Goal: Check status: Check status

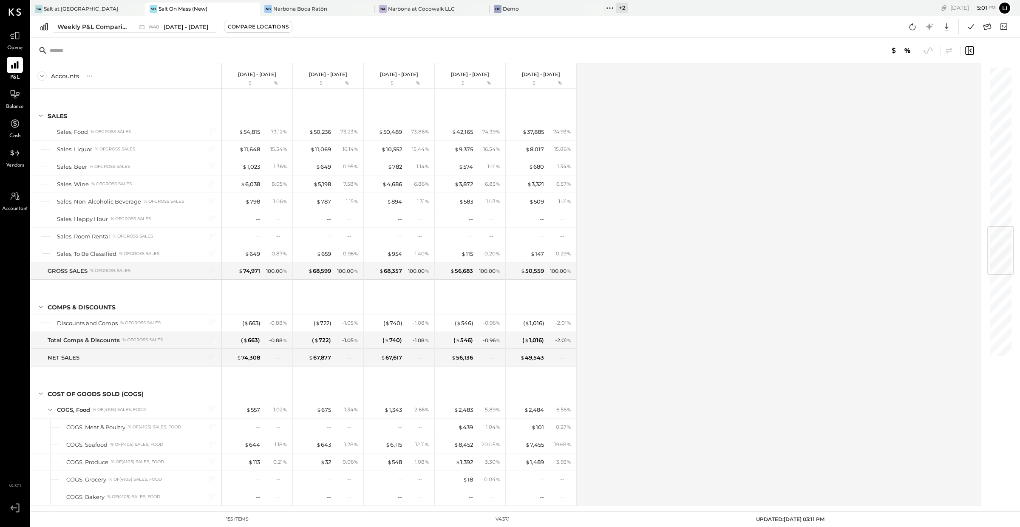
scroll to position [1361, 0]
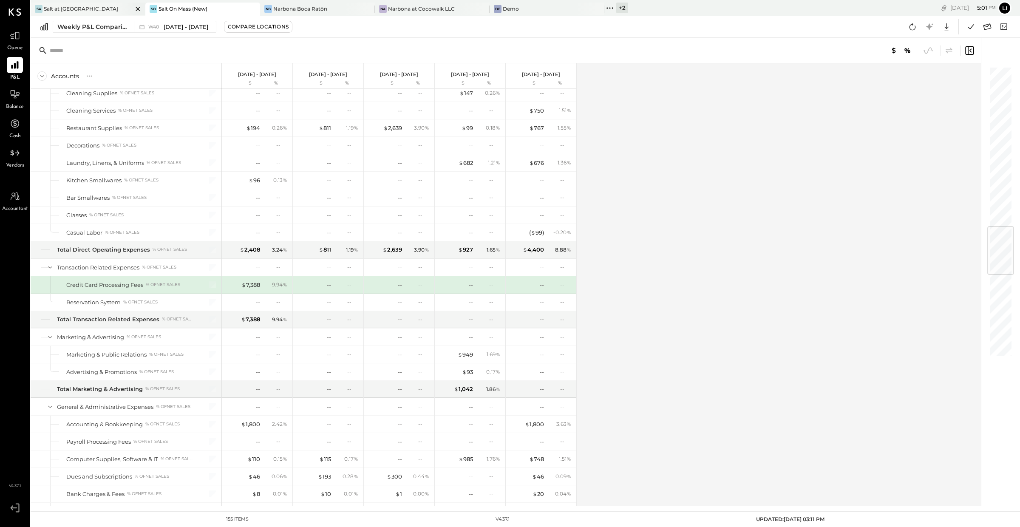
click at [50, 13] on div "Sa Salt at [GEOGRAPHIC_DATA]" at bounding box center [88, 10] width 115 height 14
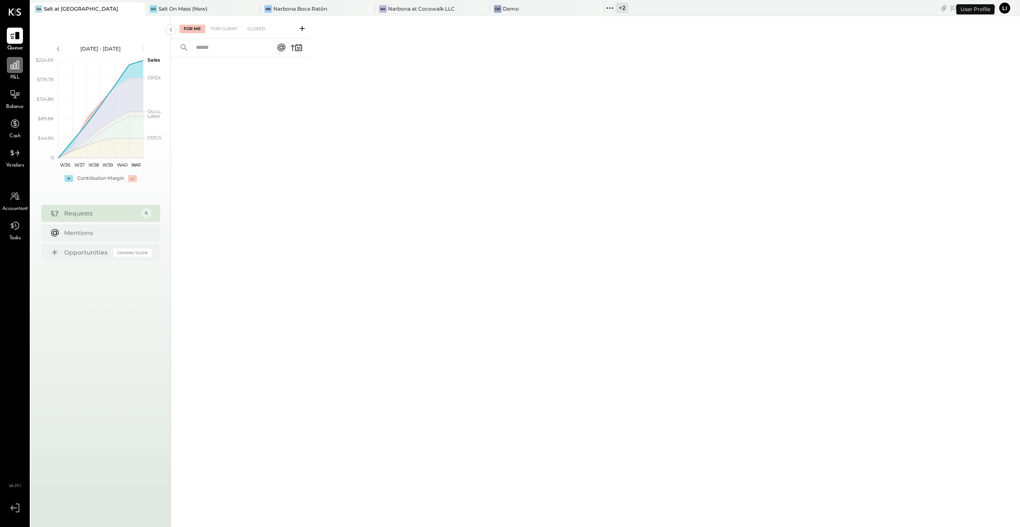
click at [12, 62] on icon at bounding box center [14, 65] width 11 height 11
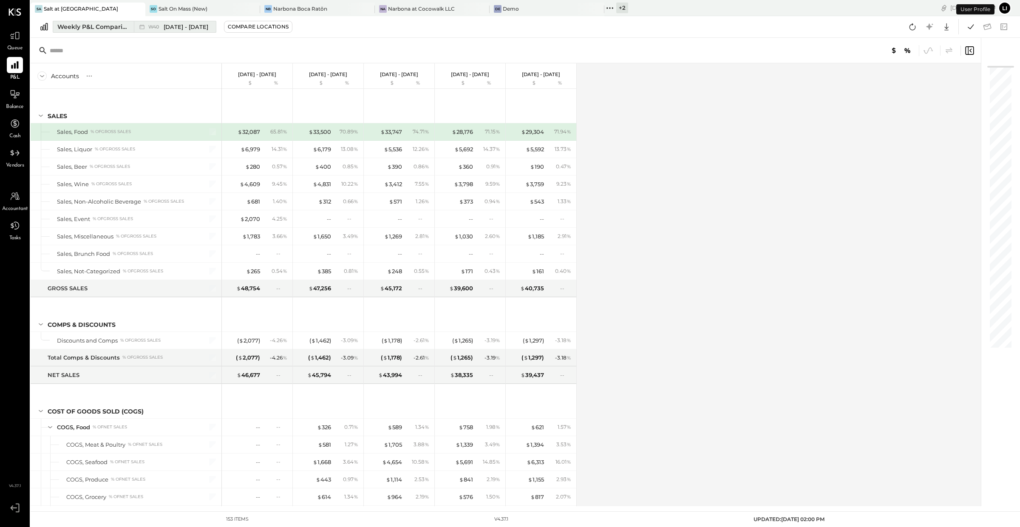
click at [108, 28] on div "Weekly P&L Comparison" at bounding box center [92, 27] width 71 height 9
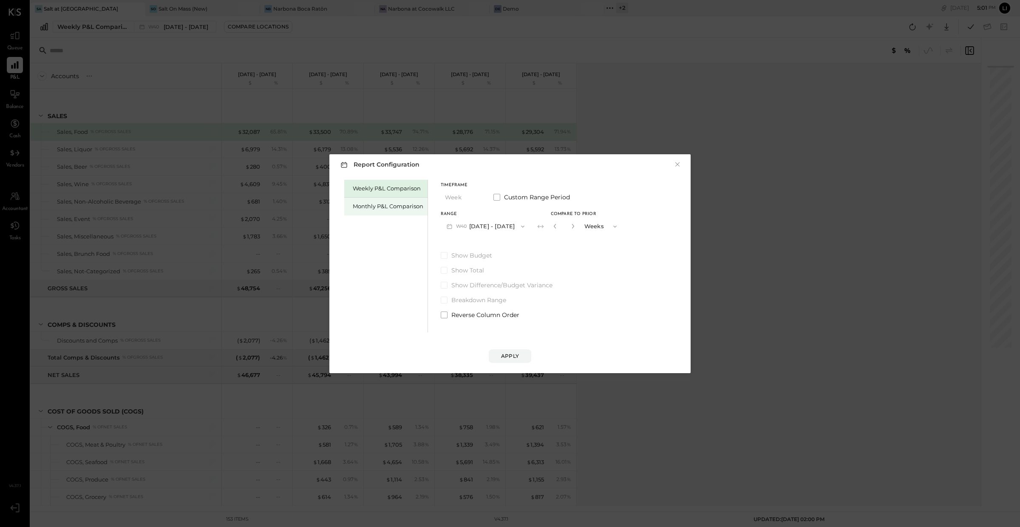
click at [403, 209] on div "Monthly P&L Comparison" at bounding box center [388, 206] width 71 height 8
click at [496, 226] on button "M10 [DATE] - [DATE]" at bounding box center [485, 226] width 88 height 16
click at [479, 245] on span "[DATE] - [DATE]" at bounding box center [482, 244] width 40 height 7
click at [549, 228] on div "Compare" at bounding box center [558, 227] width 28 height 7
click at [571, 228] on icon "button" at bounding box center [572, 226] width 5 height 5
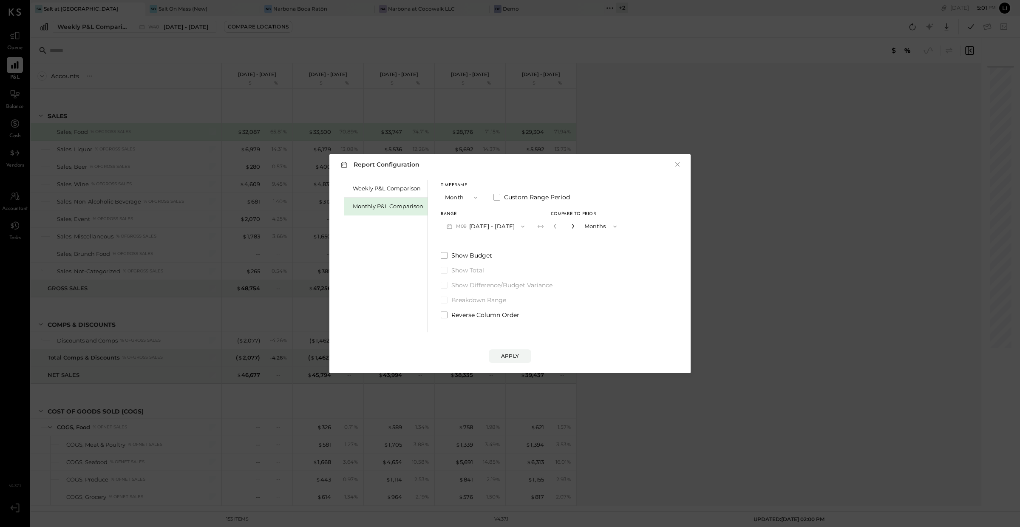
click at [571, 228] on icon "button" at bounding box center [572, 226] width 5 height 5
type input "*"
click at [523, 353] on button "Apply" at bounding box center [510, 356] width 43 height 14
